Goal: Information Seeking & Learning: Find contact information

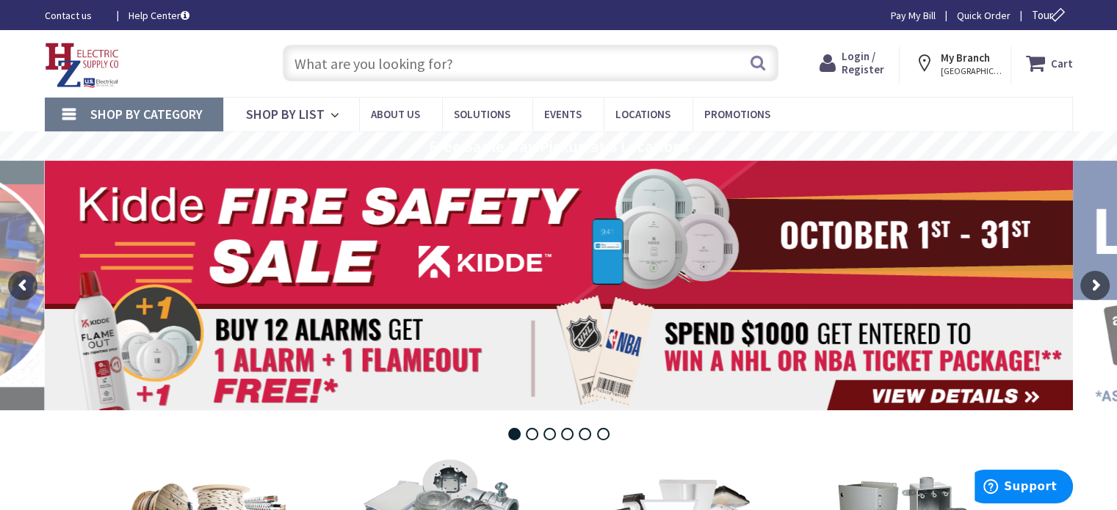
click at [367, 55] on input "text" at bounding box center [531, 63] width 496 height 37
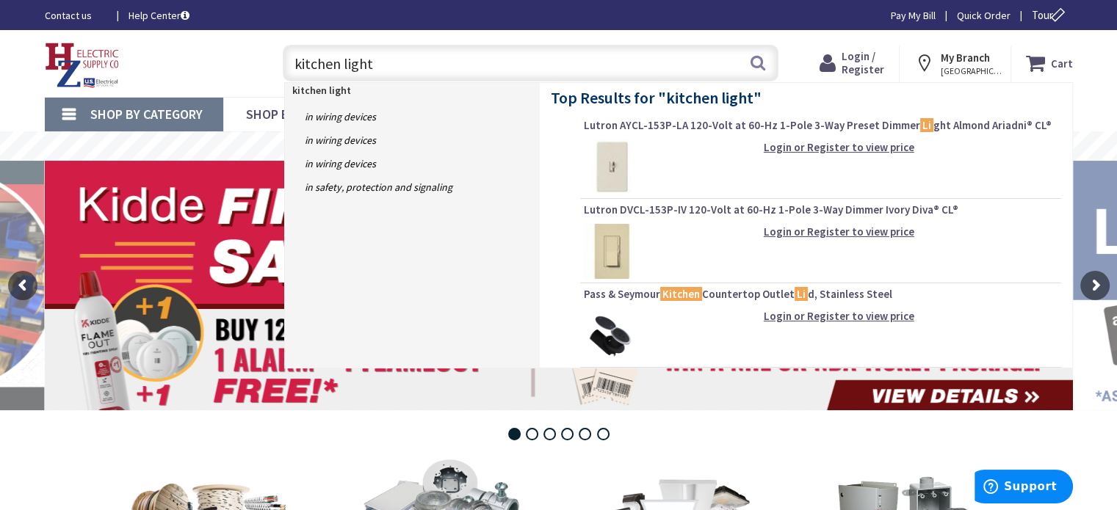
type input "kitchen lights"
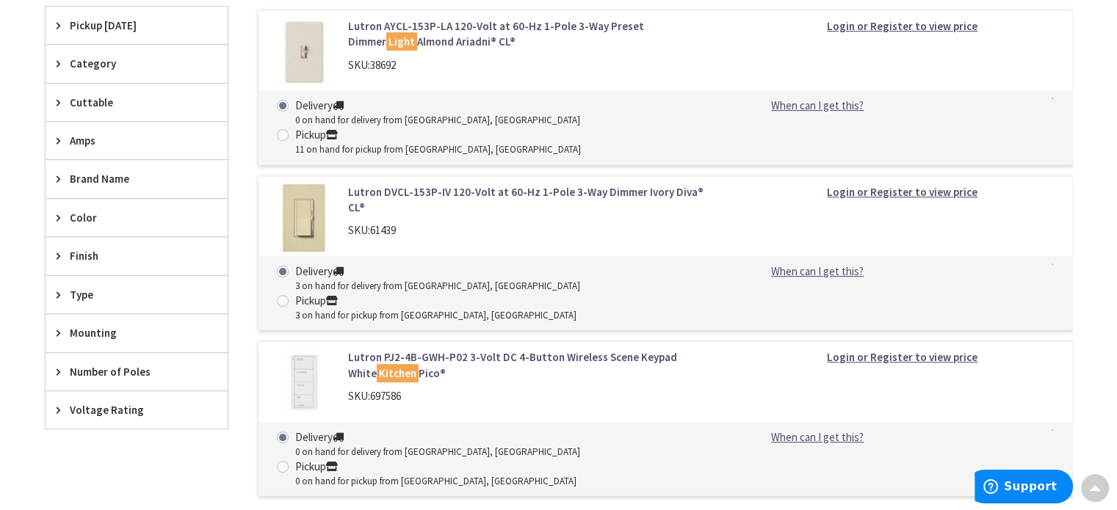
scroll to position [433, 0]
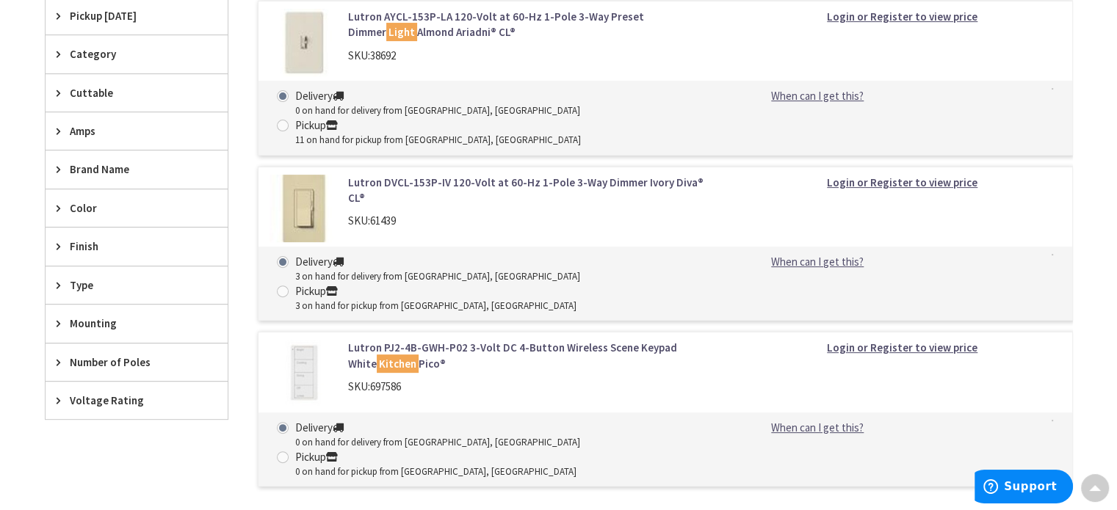
click at [86, 244] on span "Finish" at bounding box center [130, 246] width 120 height 15
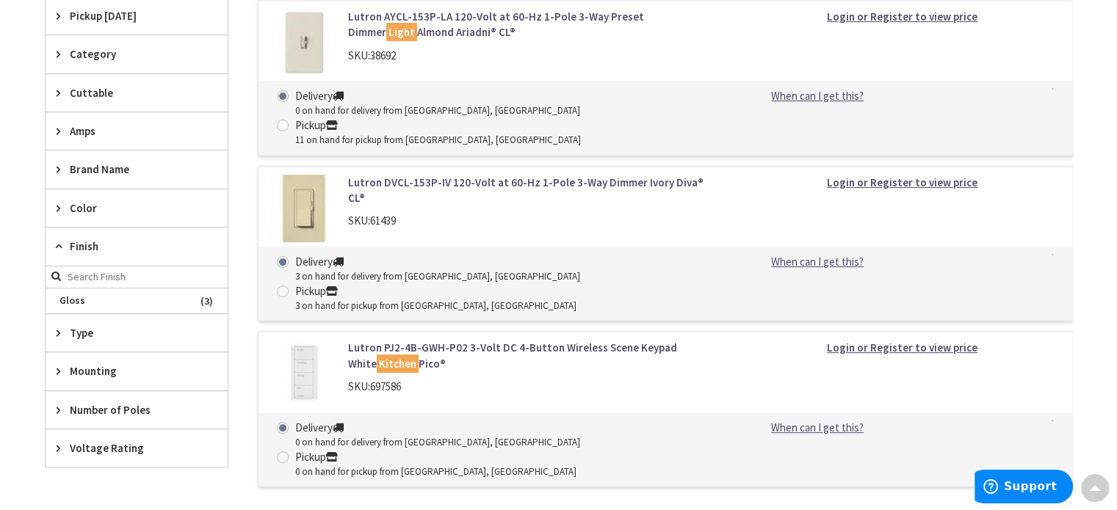
click at [101, 243] on span "Finish" at bounding box center [130, 246] width 120 height 15
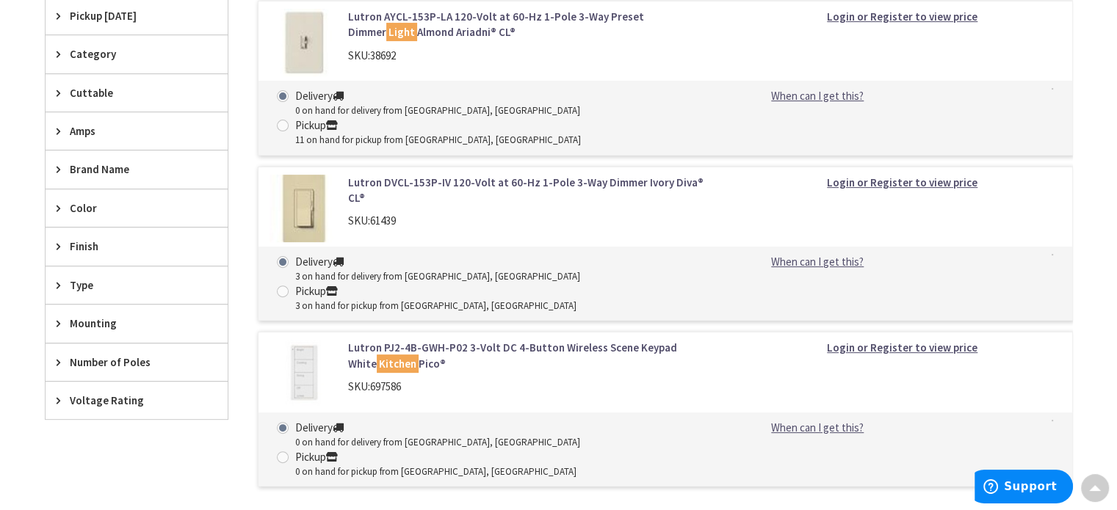
click at [101, 243] on span "Finish" at bounding box center [130, 246] width 120 height 15
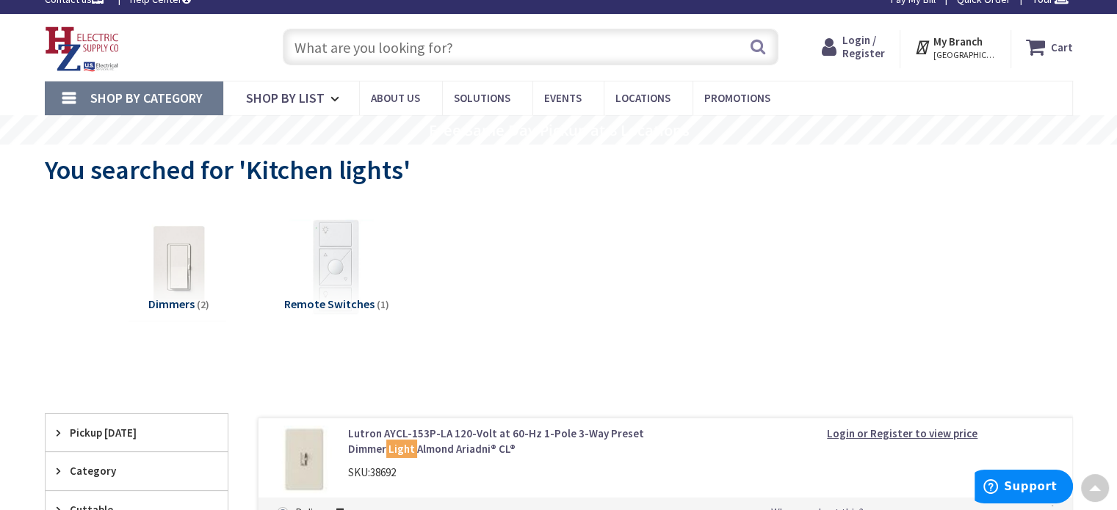
scroll to position [0, 0]
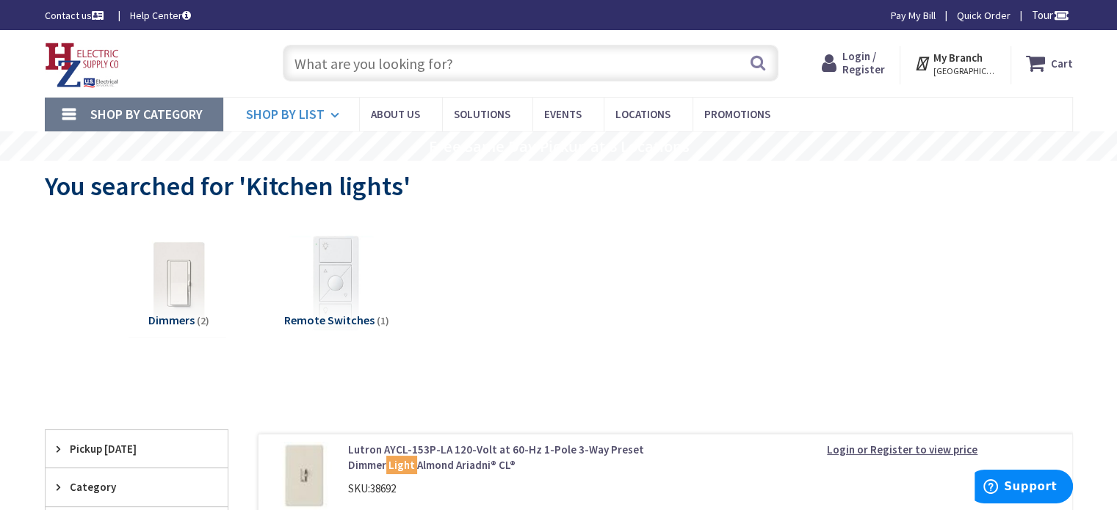
click at [297, 114] on span "Shop By List" at bounding box center [285, 114] width 79 height 17
click at [339, 61] on input "text" at bounding box center [531, 63] width 496 height 37
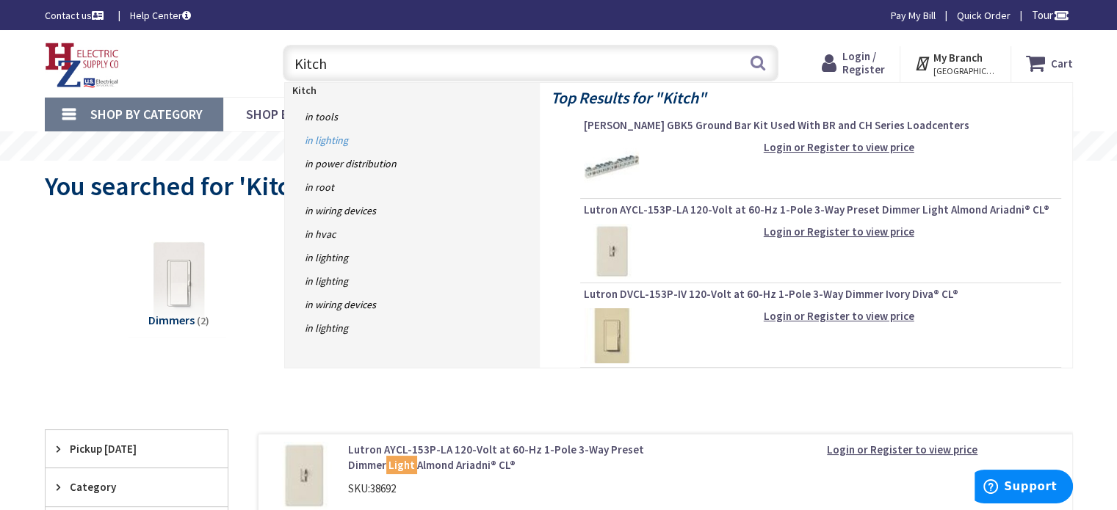
type input "Kitch"
click at [330, 140] on link "in Lighting" at bounding box center [412, 139] width 255 height 23
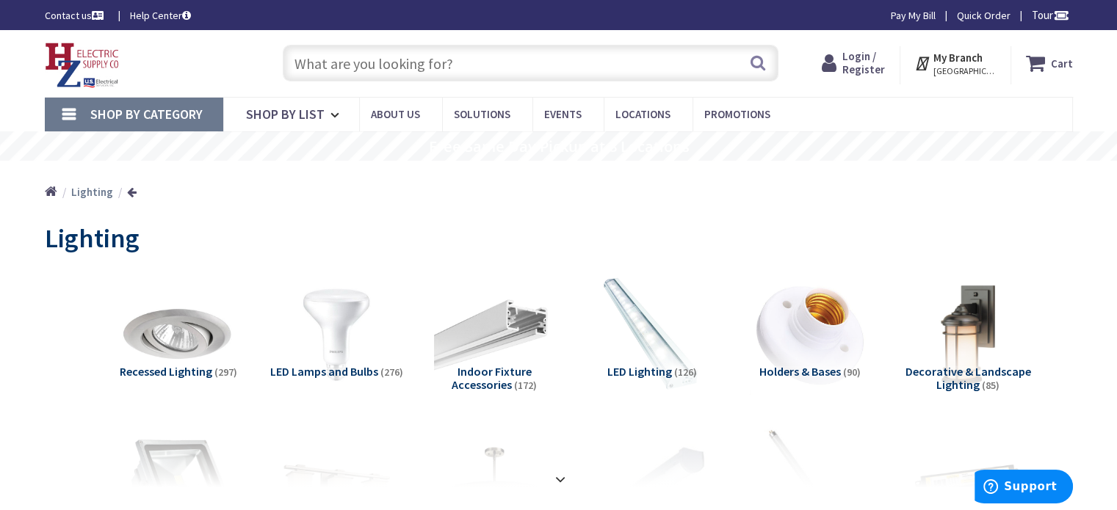
click at [446, 61] on input "text" at bounding box center [531, 63] width 496 height 37
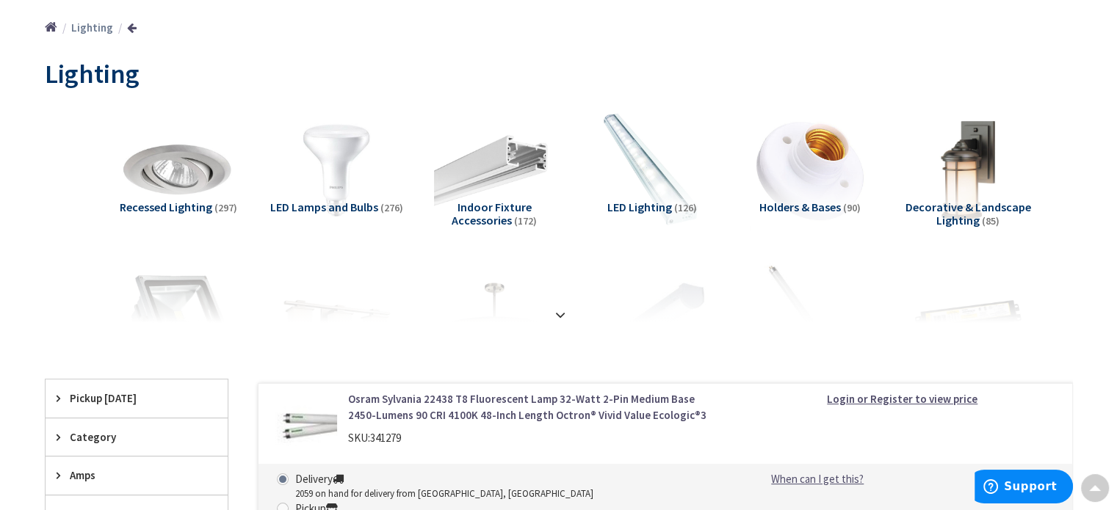
scroll to position [165, 0]
click at [558, 312] on strong at bounding box center [560, 314] width 18 height 16
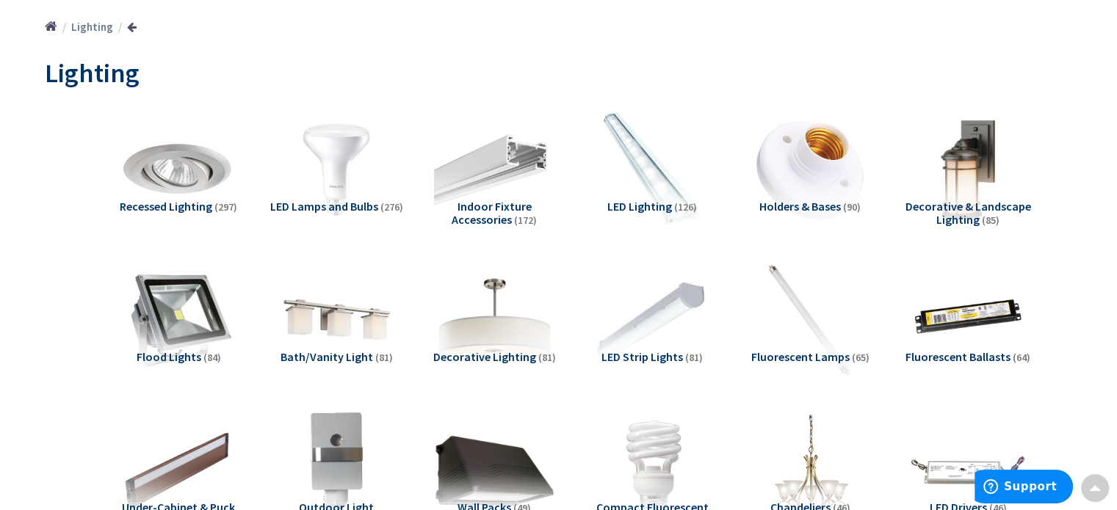
click at [501, 341] on img at bounding box center [493, 319] width 133 height 133
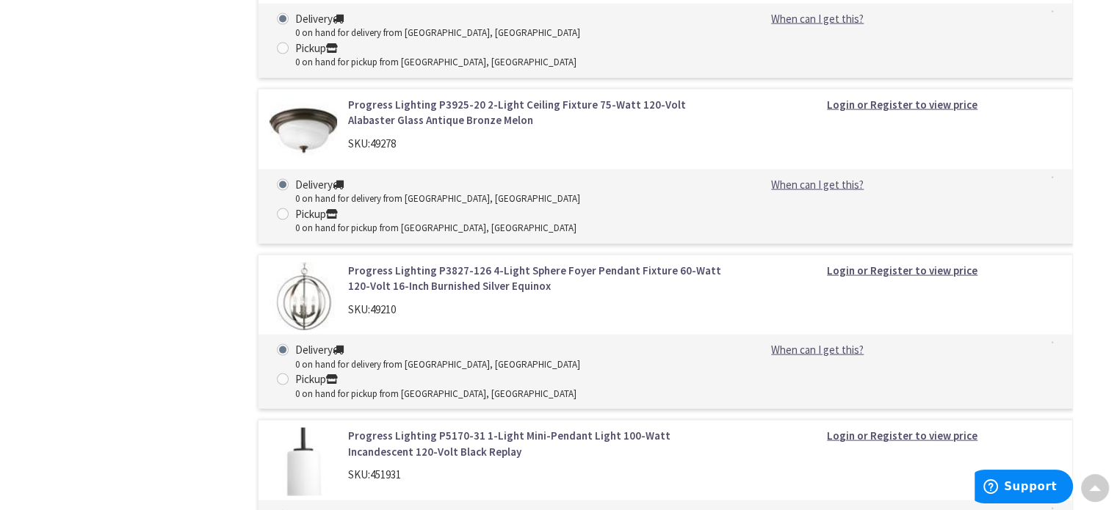
scroll to position [8600, 0]
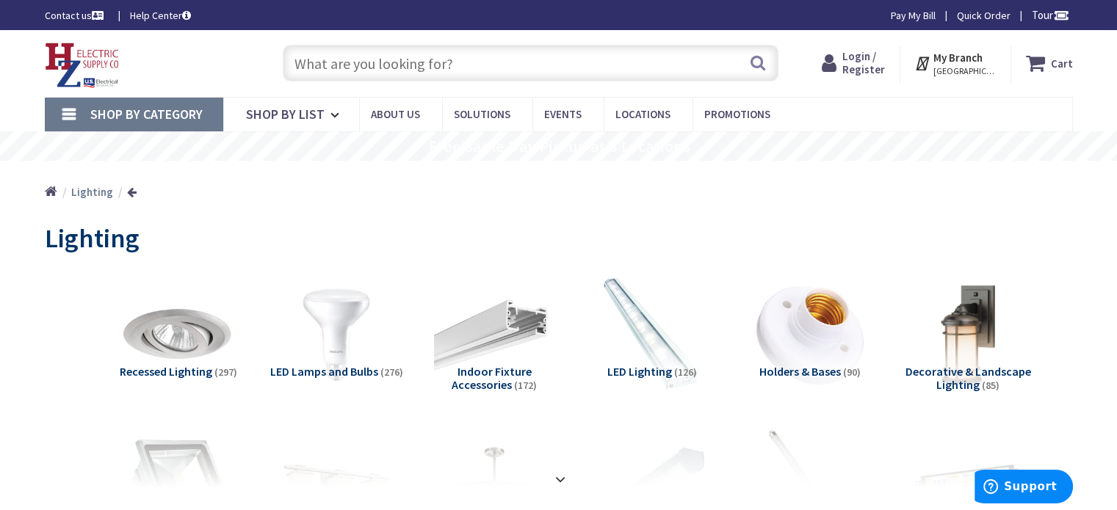
scroll to position [136, 0]
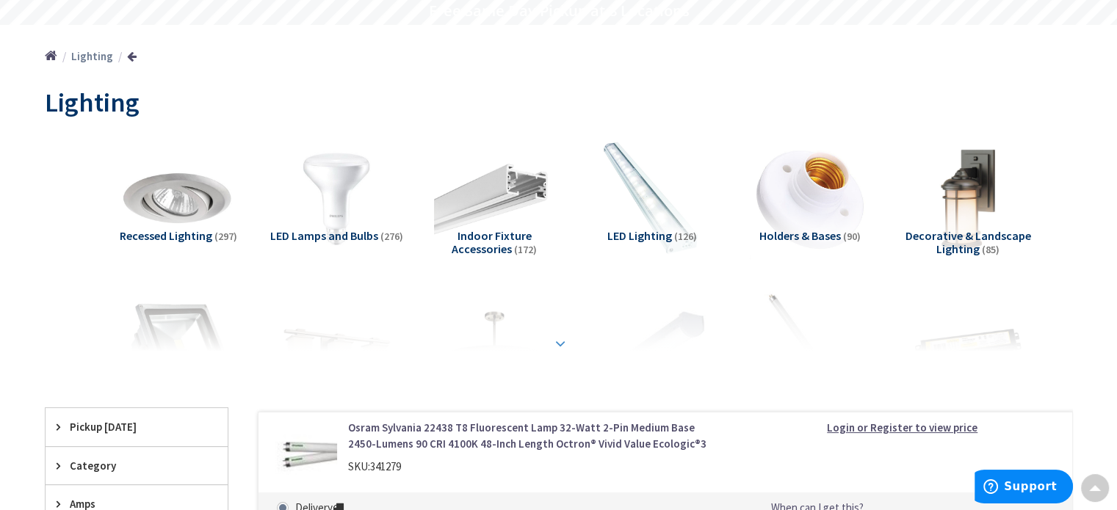
click at [556, 348] on div at bounding box center [558, 311] width 954 height 81
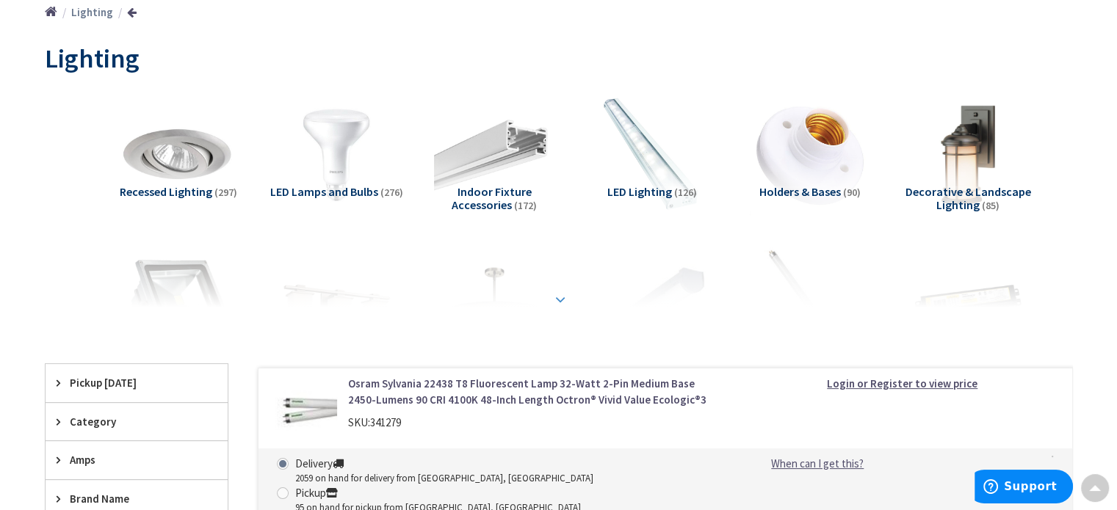
scroll to position [223, 0]
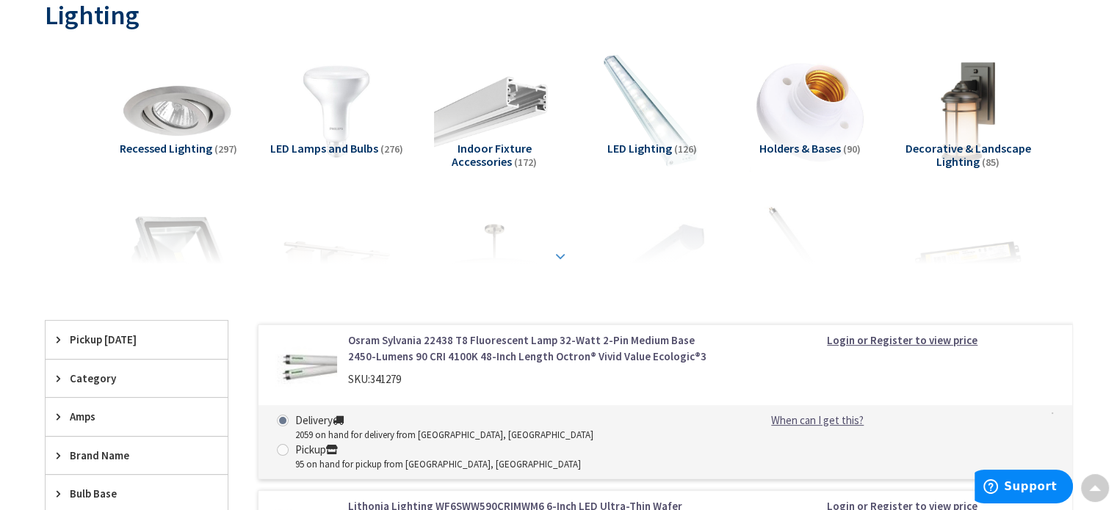
click at [495, 258] on div at bounding box center [558, 224] width 954 height 81
click at [558, 256] on strong at bounding box center [560, 256] width 18 height 16
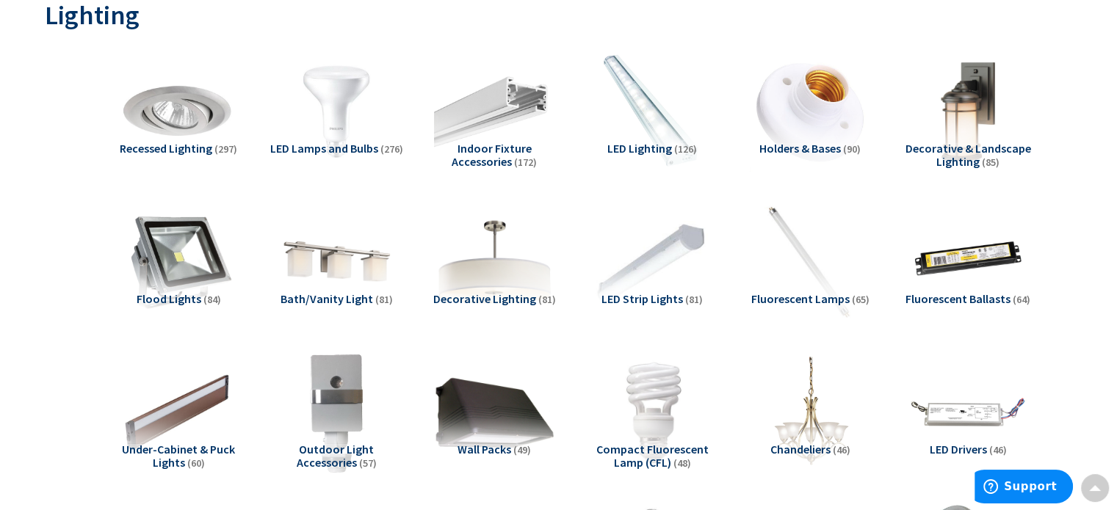
click at [490, 274] on img at bounding box center [493, 261] width 133 height 133
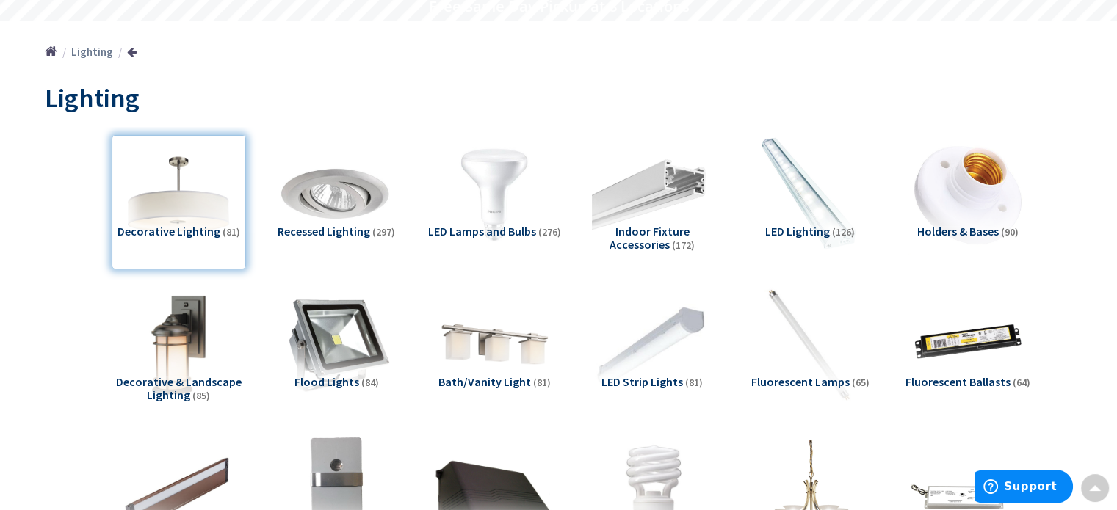
scroll to position [0, 0]
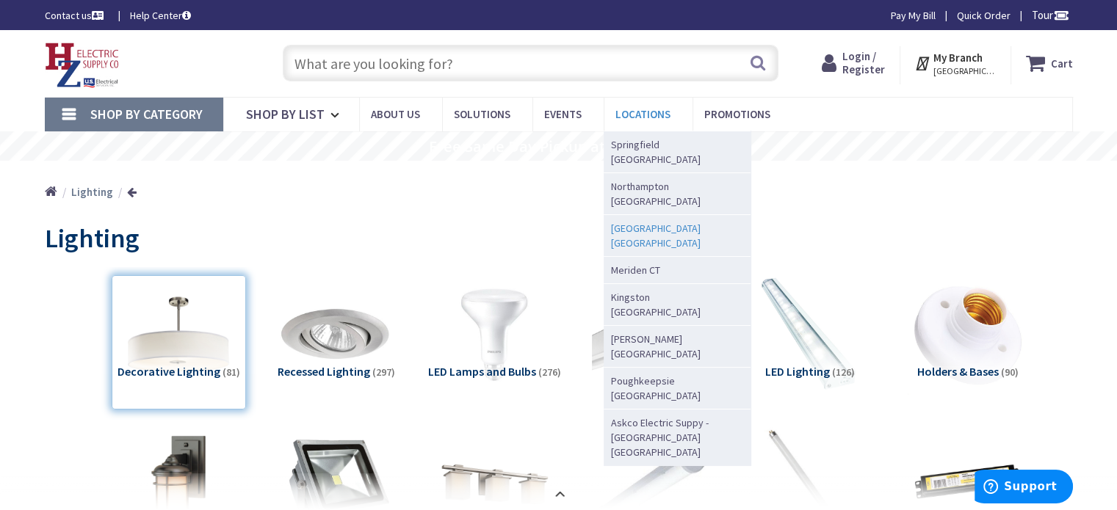
click at [620, 221] on span "[GEOGRAPHIC_DATA] [GEOGRAPHIC_DATA]" at bounding box center [673, 235] width 125 height 29
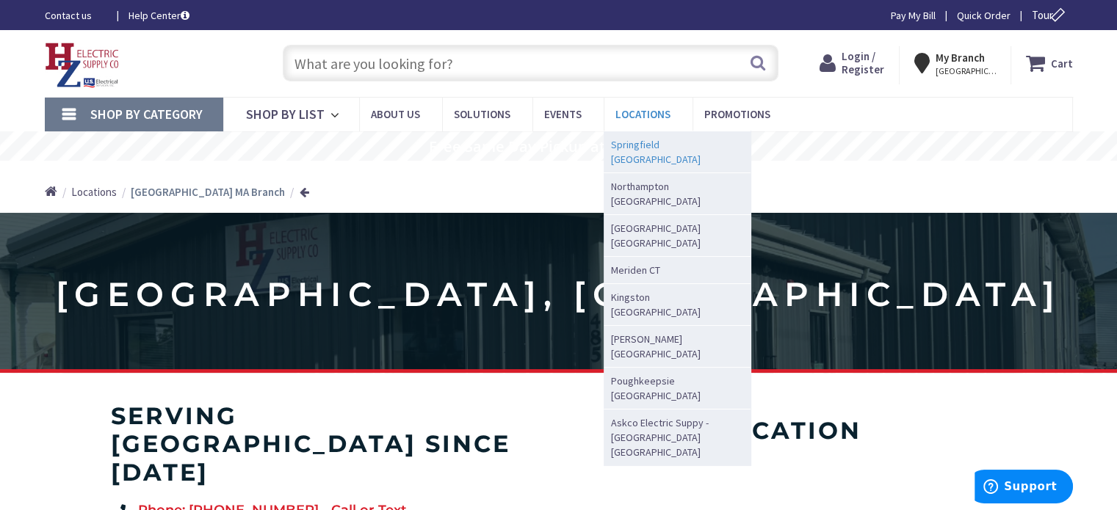
click at [628, 142] on span "Springfield [GEOGRAPHIC_DATA]" at bounding box center [673, 151] width 125 height 29
click at [628, 145] on span "Springfield [GEOGRAPHIC_DATA]" at bounding box center [673, 151] width 125 height 29
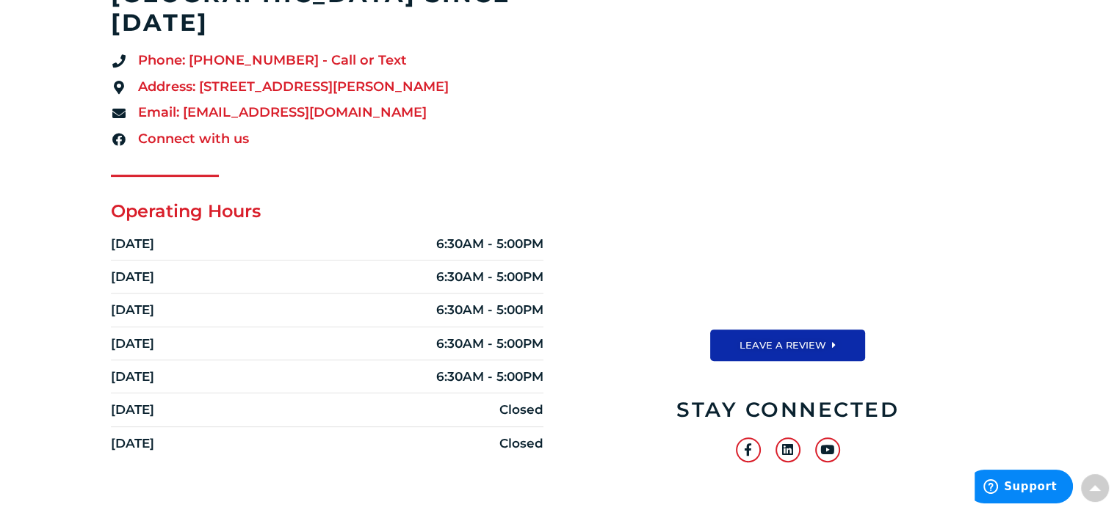
scroll to position [479, 0]
